Goal: Transaction & Acquisition: Purchase product/service

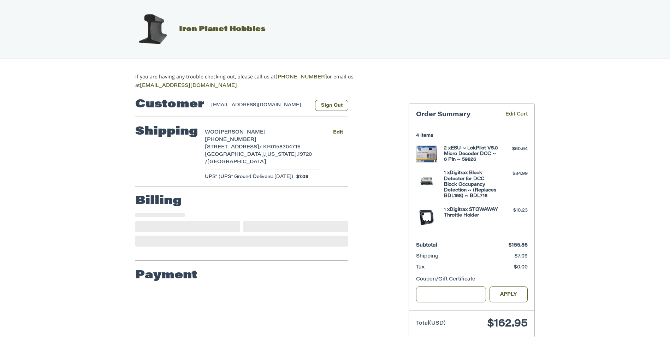
select select "**"
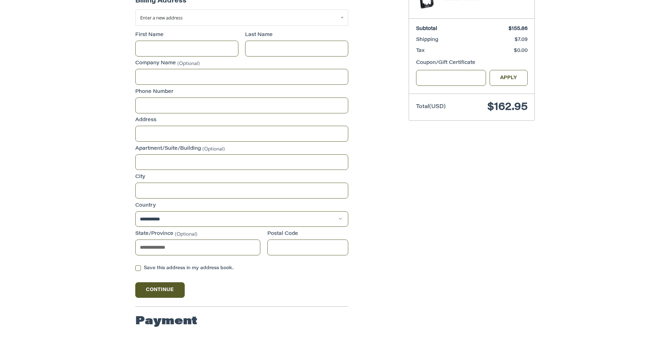
scroll to position [218, 0]
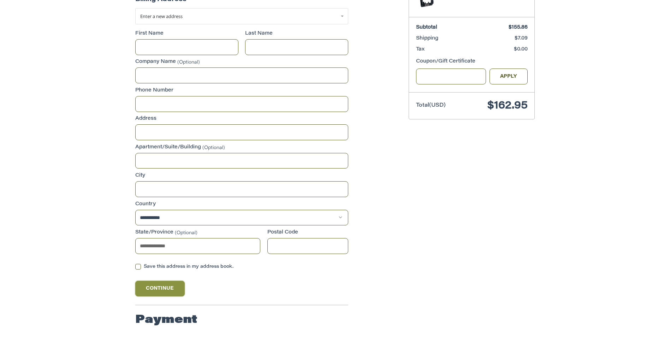
click at [154, 283] on button "Continue" at bounding box center [159, 289] width 49 height 16
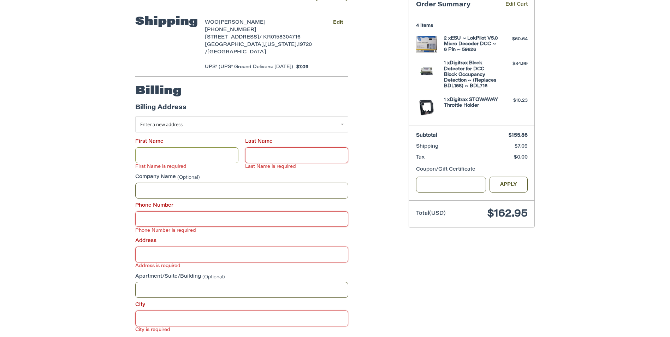
scroll to position [93, 0]
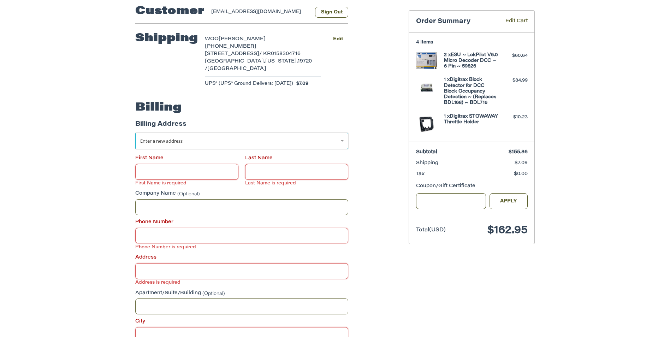
click at [333, 143] on link "Enter a new address" at bounding box center [241, 141] width 213 height 16
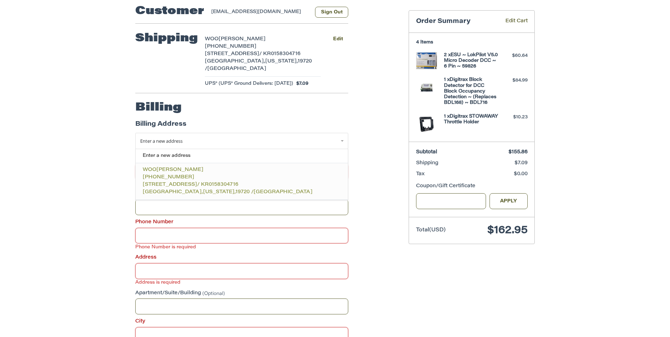
click at [224, 182] on span "/ KR0158304716" at bounding box center [217, 184] width 41 height 5
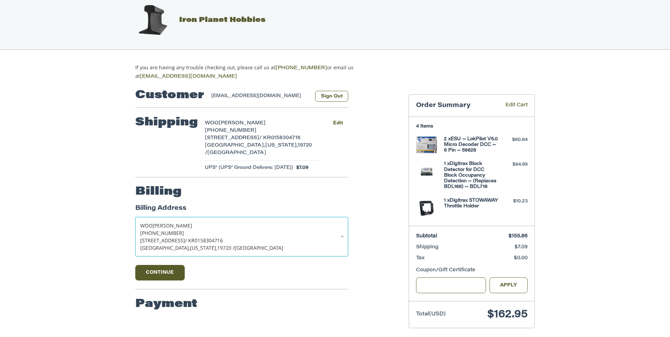
scroll to position [12, 0]
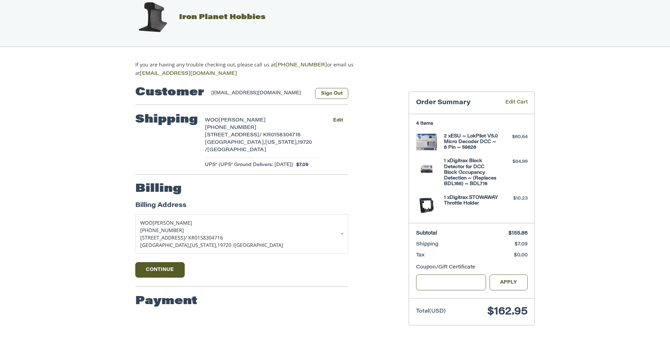
click at [177, 298] on h2 "Payment" at bounding box center [166, 301] width 62 height 14
click at [231, 321] on div "Customer [EMAIL_ADDRESS][DOMAIN_NAME] Sign Out Shipping WOO [PERSON_NAME] [PHON…" at bounding box center [335, 208] width 424 height 261
click at [198, 19] on span "Iron Planet Hobbies" at bounding box center [222, 17] width 87 height 7
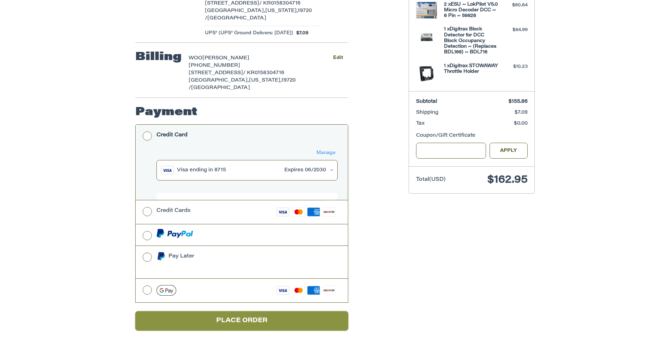
click at [253, 311] on button "Place Order" at bounding box center [241, 320] width 213 height 19
